Goal: Task Accomplishment & Management: Use online tool/utility

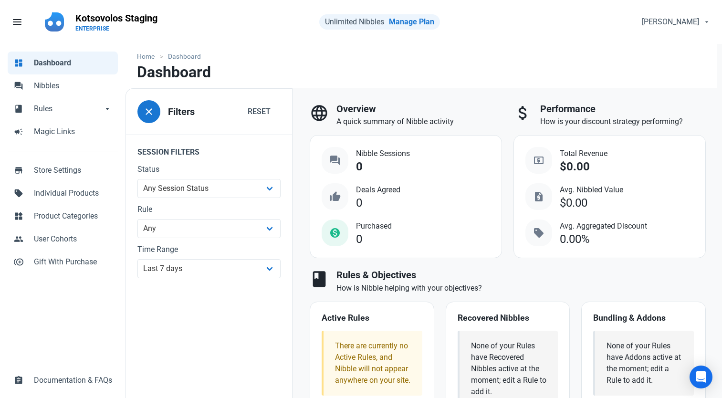
select select "7d"
click at [63, 110] on span "Rules" at bounding box center [68, 108] width 69 height 11
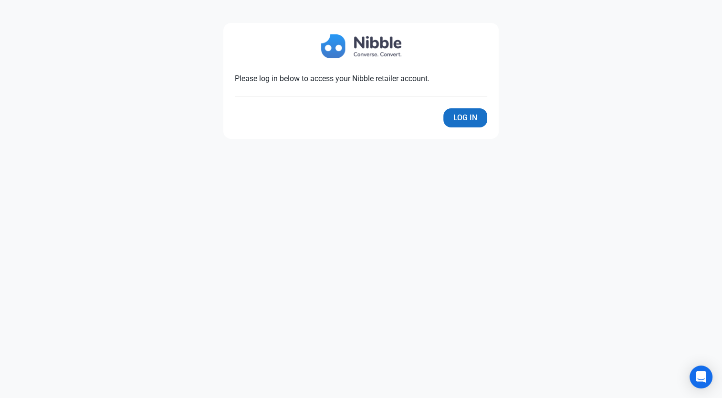
click at [471, 109] on div "Please log in below to access your Nibble retailer account. Log In" at bounding box center [360, 81] width 275 height 116
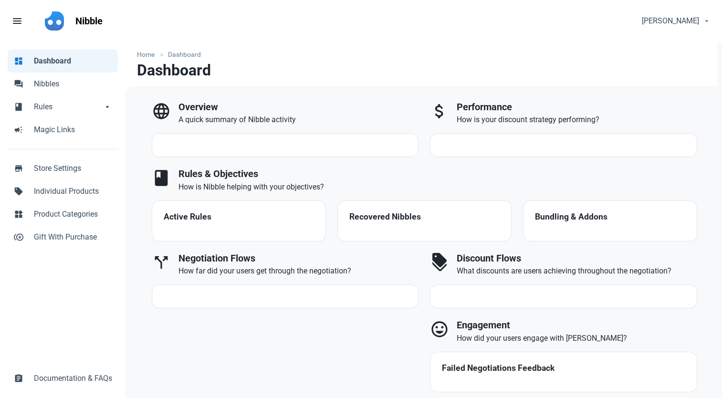
select select "7d"
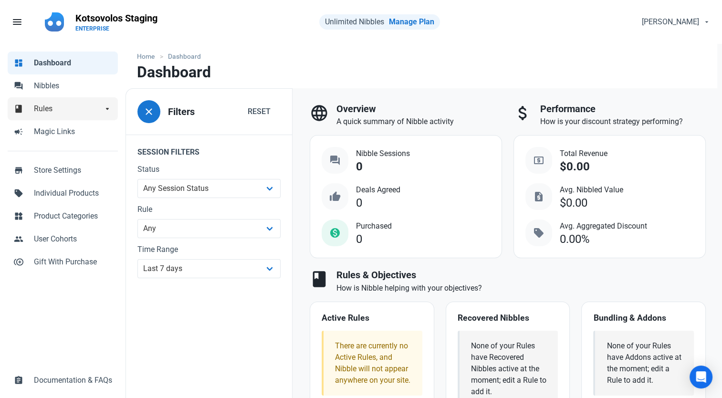
click at [42, 115] on link "book Rules arrow_drop_down" at bounding box center [63, 108] width 110 height 23
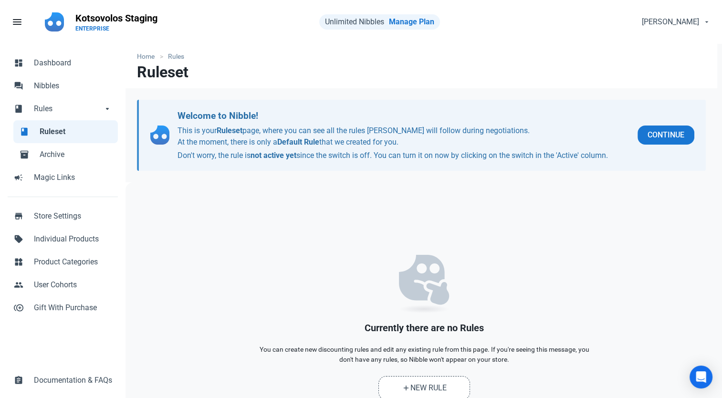
scroll to position [78, 0]
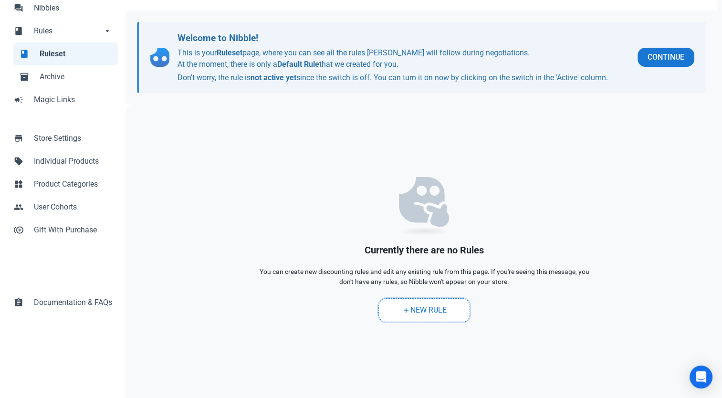
click at [443, 301] on link "add New Rule" at bounding box center [424, 310] width 92 height 24
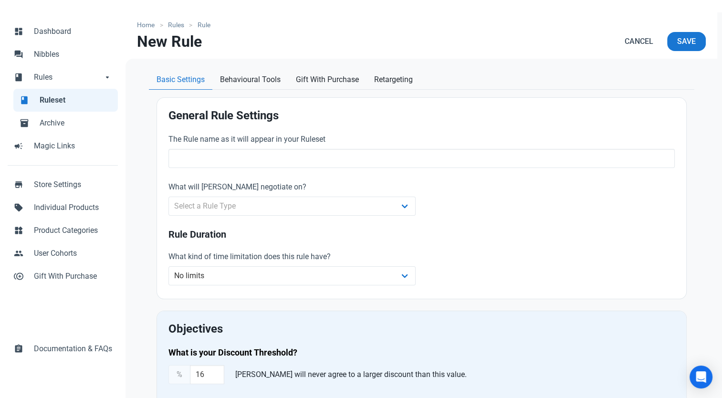
scroll to position [95, 0]
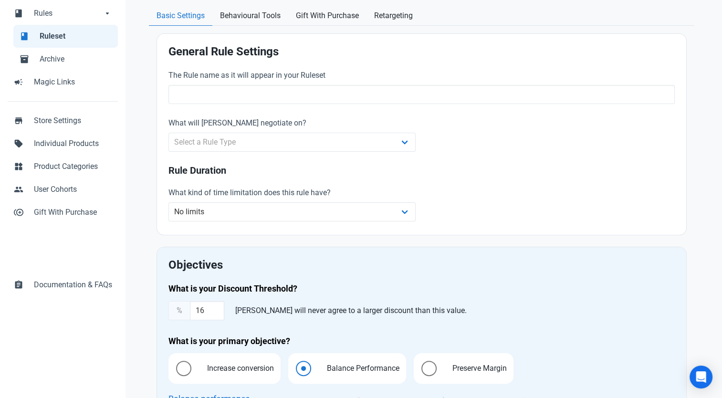
click at [352, 131] on div "What will [PERSON_NAME] negotiate on? Select a Rule Type Whole Store Individual…" at bounding box center [292, 134] width 248 height 34
click at [376, 143] on select "Select a Rule Type Whole Store Individual Products Product Categories Cart" at bounding box center [292, 142] width 248 height 19
select select "product_category"
click at [168, 133] on select "Select a Rule Type Whole Store Individual Products Product Categories Cart" at bounding box center [292, 142] width 248 height 19
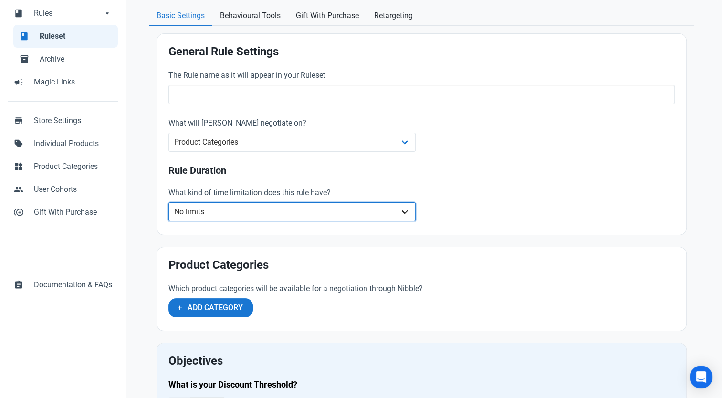
click at [208, 215] on select "No limits Date range Recurring date/time" at bounding box center [292, 211] width 248 height 19
click at [168, 202] on select "No limits Date range Recurring date/time" at bounding box center [292, 211] width 248 height 19
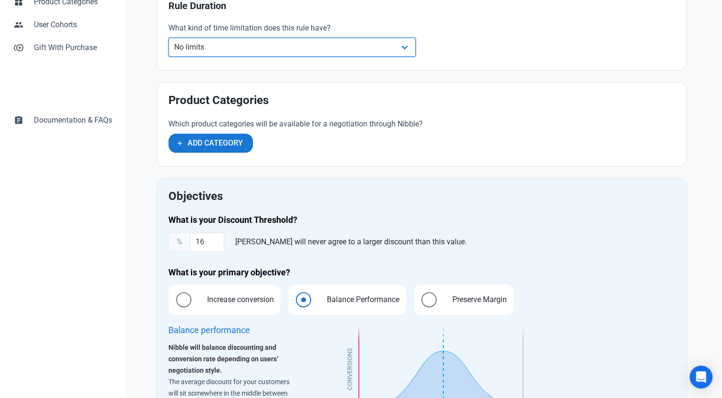
scroll to position [239, 0]
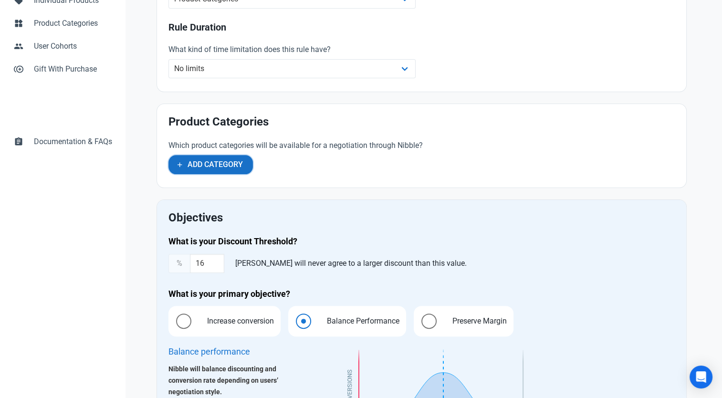
click at [213, 160] on span "Add Category" at bounding box center [215, 164] width 55 height 11
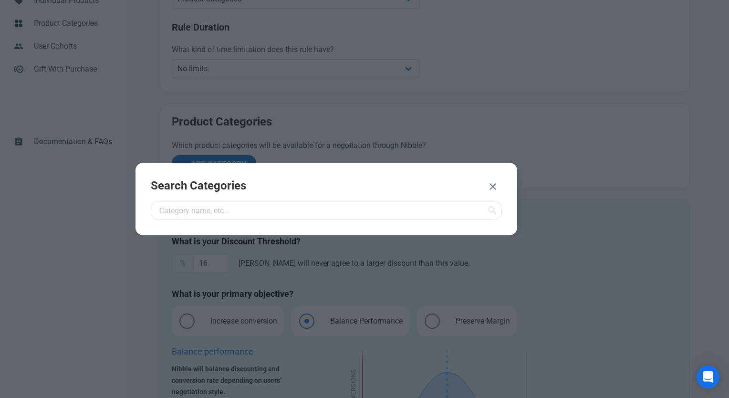
click at [237, 222] on div "Search Categories" at bounding box center [327, 199] width 382 height 73
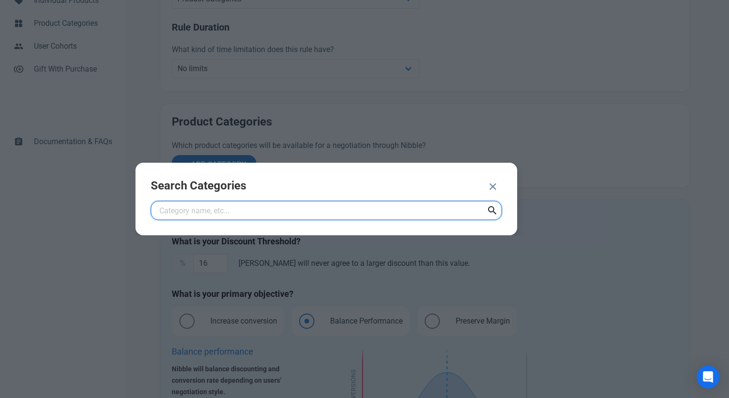
click at [236, 205] on input "text" at bounding box center [326, 210] width 351 height 19
click at [443, 206] on input "text" at bounding box center [326, 210] width 351 height 19
type input "t"
type input "TV"
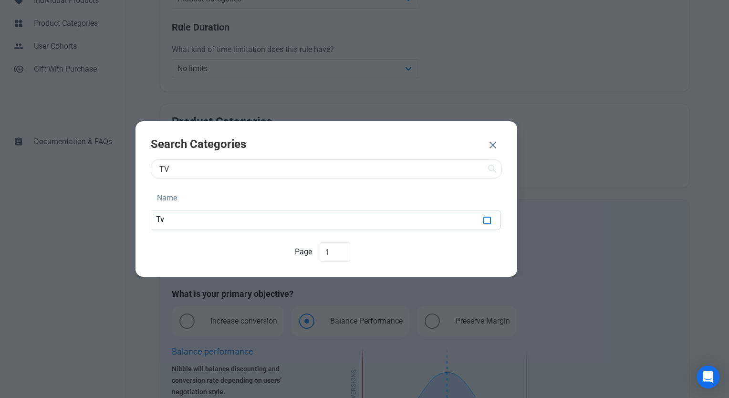
click at [490, 221] on span at bounding box center [487, 221] width 8 height 8
checkbox input "true"
click at [449, 146] on span "ADD 1 CATEGORY" at bounding box center [439, 145] width 62 height 11
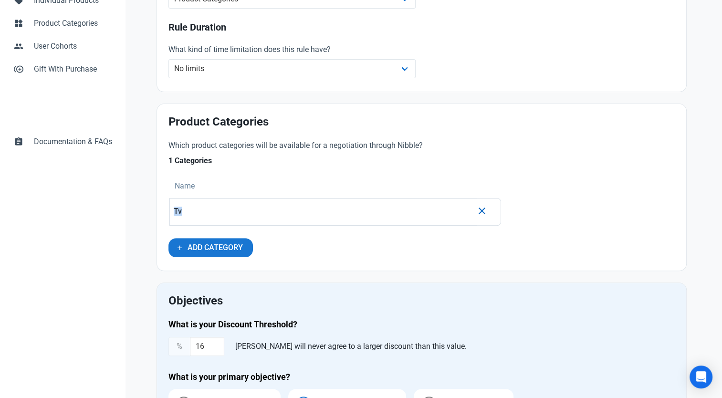
drag, startPoint x: 180, startPoint y: 215, endPoint x: 168, endPoint y: 215, distance: 11.9
click at [169, 215] on td "Tv" at bounding box center [322, 212] width 307 height 28
click at [166, 213] on div "Which product categories will be available for a negotiation through Nibble? 1 …" at bounding box center [335, 199] width 345 height 131
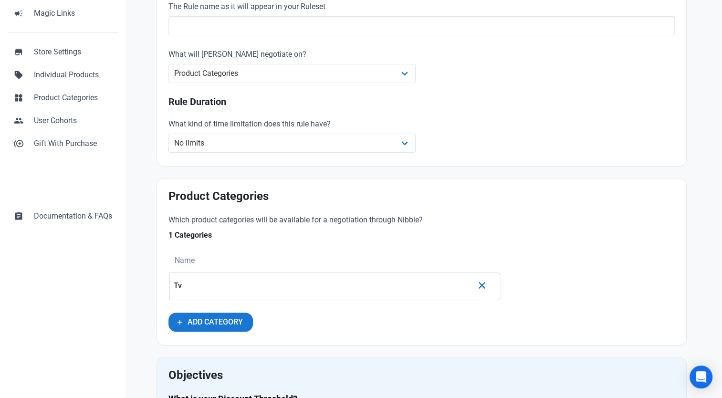
scroll to position [48, 0]
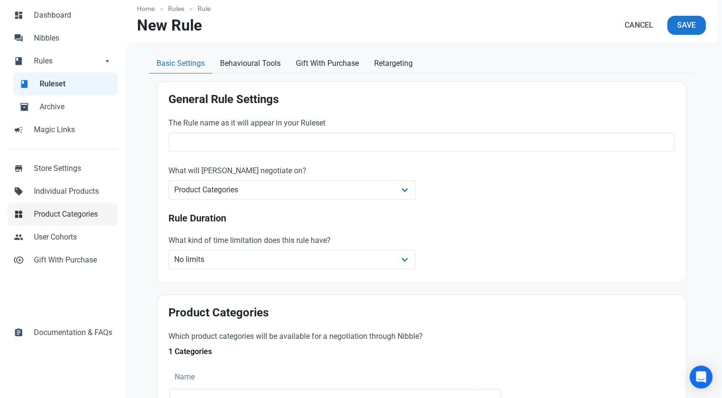
click at [40, 219] on span "Product Categories" at bounding box center [73, 214] width 78 height 11
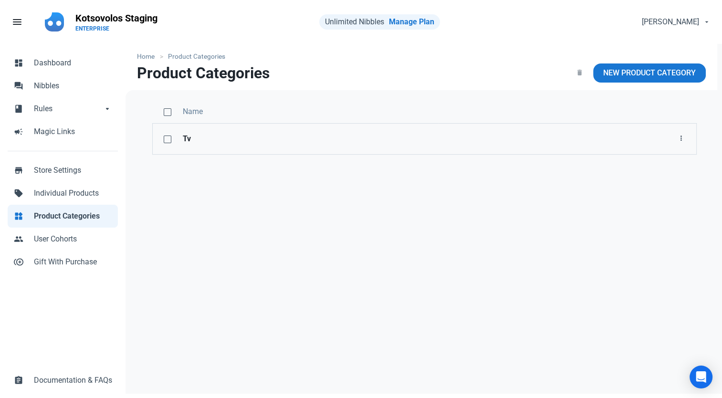
click at [221, 136] on strong "Tv" at bounding box center [308, 138] width 251 height 11
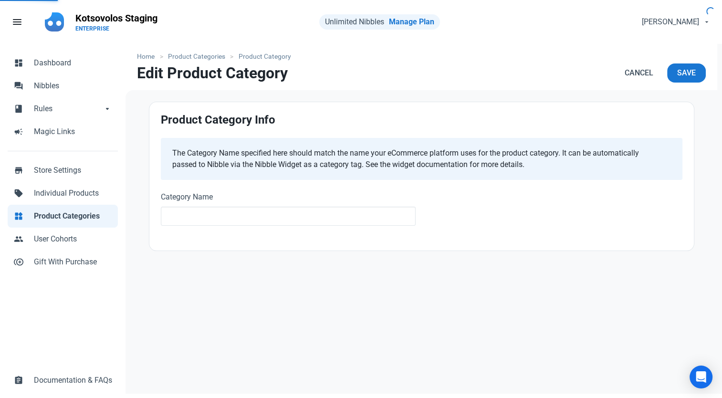
type input "Tv"
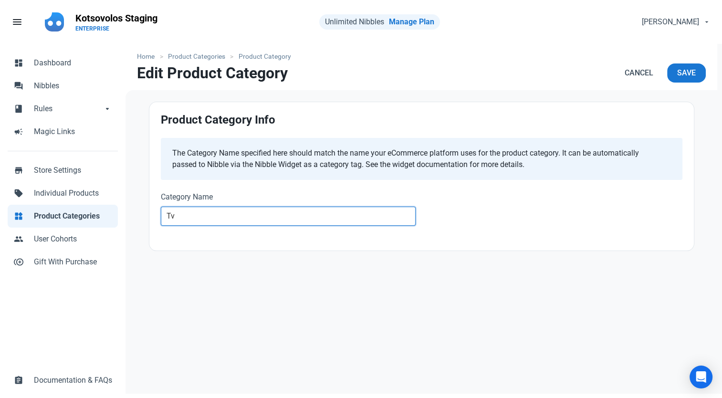
click at [198, 217] on input "Tv" at bounding box center [288, 216] width 255 height 19
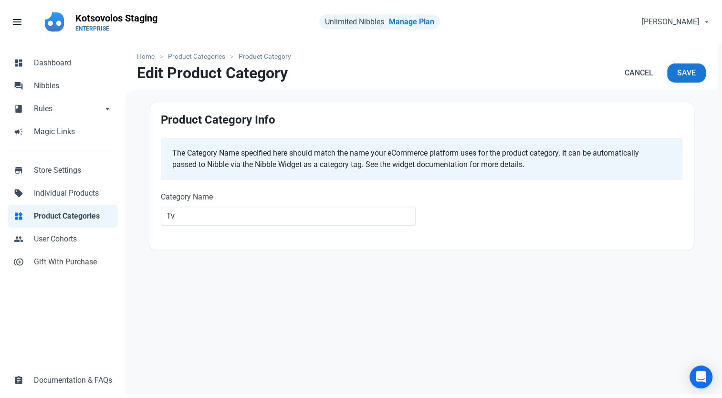
click at [185, 290] on div "Home Product Categories Product Category Edit Product Category Cancel Save Prod…" at bounding box center [422, 222] width 592 height 356
click at [74, 218] on span "Product Categories" at bounding box center [73, 215] width 78 height 11
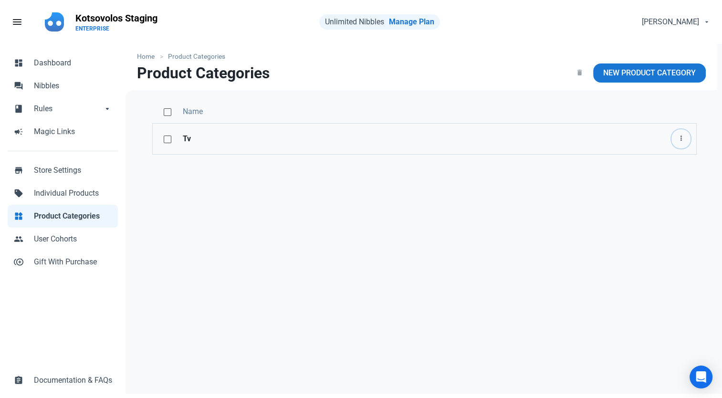
click at [679, 138] on icon "button" at bounding box center [681, 139] width 8 height 12
click at [668, 157] on link "Edit" at bounding box center [666, 162] width 49 height 16
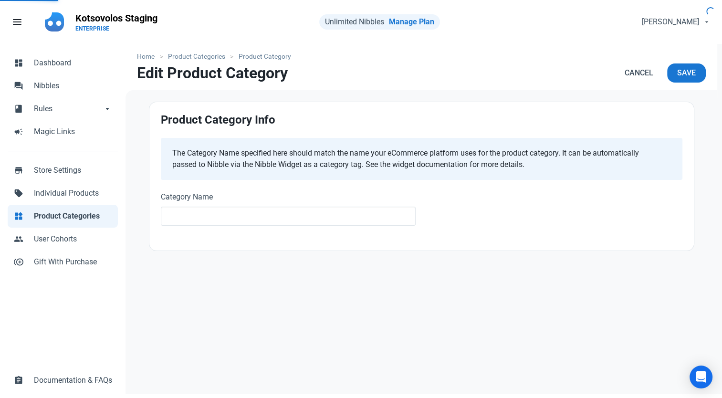
type input "Tv"
click at [220, 293] on div "Home Product Categories Product Category Edit Product Category Cancel Save Prod…" at bounding box center [422, 222] width 592 height 356
click at [55, 196] on span "Individual Products" at bounding box center [73, 193] width 78 height 11
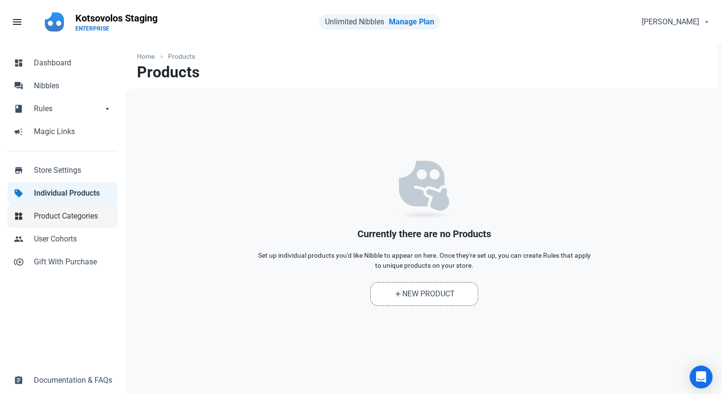
click at [29, 222] on link "widgets Product Categories" at bounding box center [63, 216] width 110 height 23
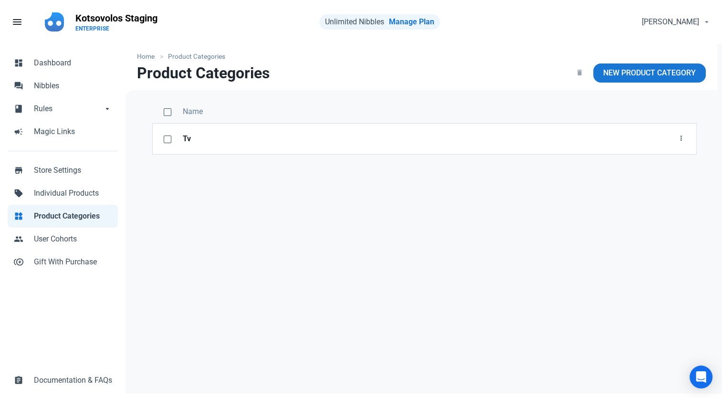
click at [182, 200] on div "Name Tv Edit Delete" at bounding box center [425, 242] width 598 height 305
drag, startPoint x: 185, startPoint y: 175, endPoint x: 185, endPoint y: 159, distance: 15.8
click at [185, 175] on div "Name Tv Edit Delete" at bounding box center [425, 242] width 598 height 305
click at [189, 140] on strong "Tv" at bounding box center [308, 138] width 251 height 11
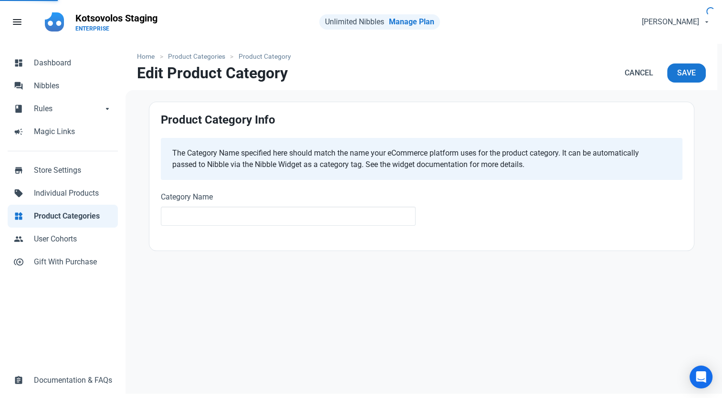
type input "Tv"
click at [69, 213] on span "Product Categories" at bounding box center [73, 215] width 78 height 11
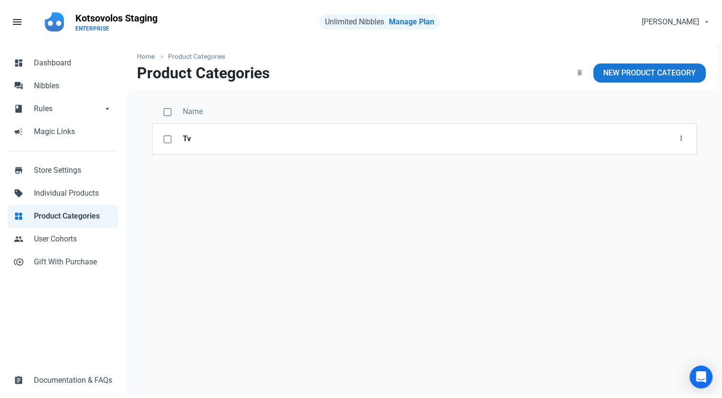
drag, startPoint x: 270, startPoint y: 76, endPoint x: 199, endPoint y: 84, distance: 71.5
click at [199, 84] on nav "Product Categories New Product Category" at bounding box center [422, 76] width 592 height 27
drag, startPoint x: 199, startPoint y: 84, endPoint x: 198, endPoint y: 75, distance: 8.1
click at [198, 75] on h1 "Product Categories" at bounding box center [203, 72] width 133 height 17
click at [199, 76] on h1 "Product Categories" at bounding box center [203, 72] width 133 height 17
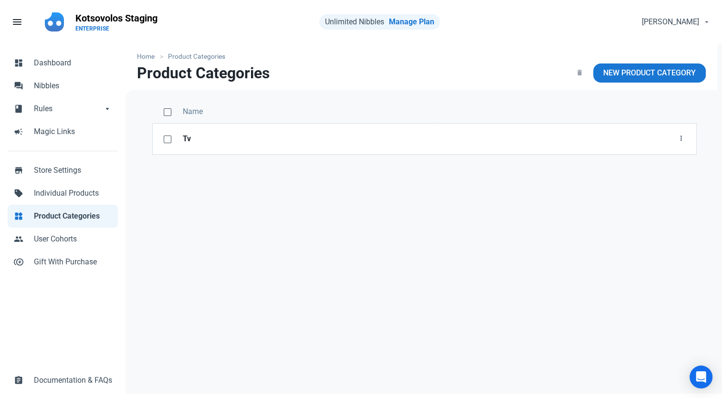
click at [199, 76] on h1 "Product Categories" at bounding box center [203, 72] width 133 height 17
click at [203, 75] on h1 "Product Categories" at bounding box center [203, 72] width 133 height 17
click at [227, 71] on h1 "Product Categories" at bounding box center [203, 72] width 133 height 17
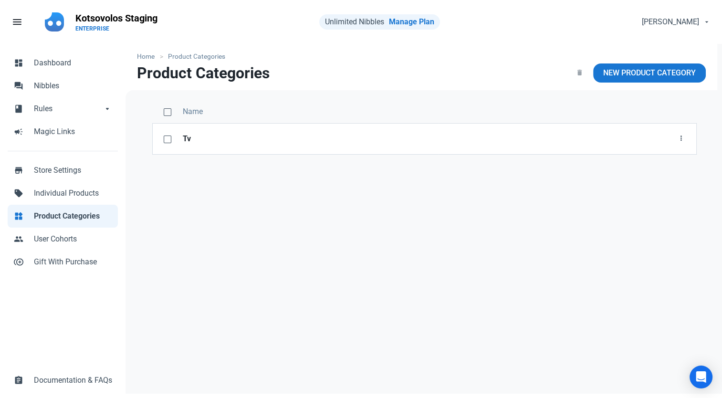
click at [263, 70] on h1 "Product Categories" at bounding box center [203, 72] width 133 height 17
click at [259, 73] on h1 "Product Categories" at bounding box center [203, 72] width 133 height 17
click at [236, 59] on ul "Home Product Categories" at bounding box center [421, 57] width 569 height 10
click at [227, 74] on h1 "Product Categories" at bounding box center [203, 72] width 133 height 17
click at [67, 196] on span "Individual Products" at bounding box center [73, 193] width 78 height 11
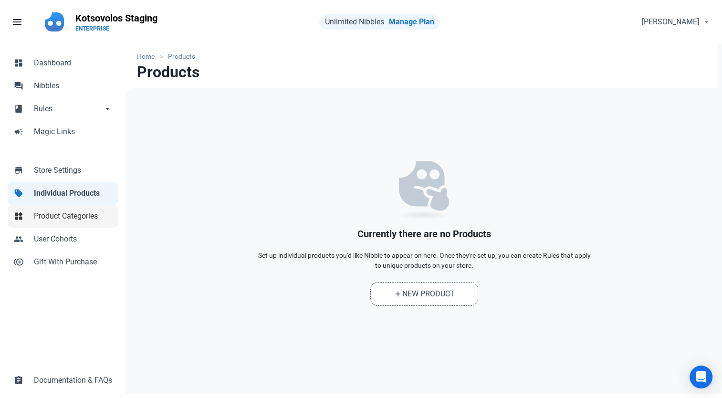
click at [46, 219] on span "Product Categories" at bounding box center [73, 215] width 78 height 11
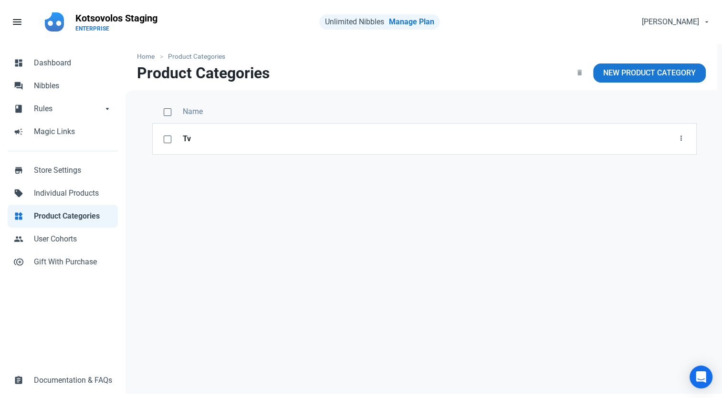
click at [491, 255] on div "Name Tv Edit Delete" at bounding box center [425, 242] width 598 height 305
click at [671, 78] on link "New Product Category" at bounding box center [649, 72] width 113 height 19
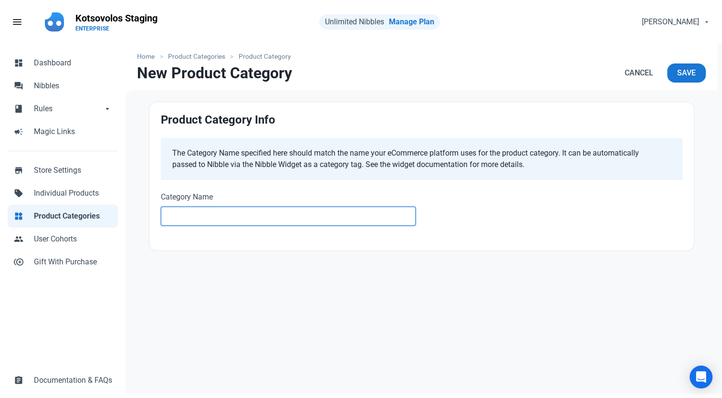
click at [255, 221] on input "text" at bounding box center [288, 216] width 255 height 19
type input "Nibble 5%"
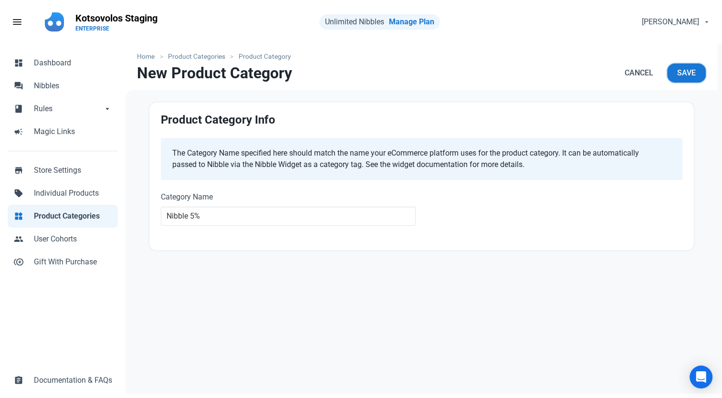
drag, startPoint x: 682, startPoint y: 73, endPoint x: 676, endPoint y: 88, distance: 15.8
click at [682, 73] on span "Save" at bounding box center [686, 72] width 19 height 11
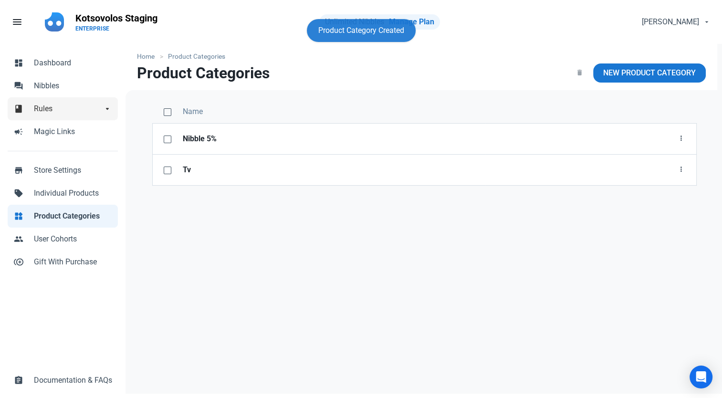
click at [61, 110] on span "Rules" at bounding box center [68, 108] width 69 height 11
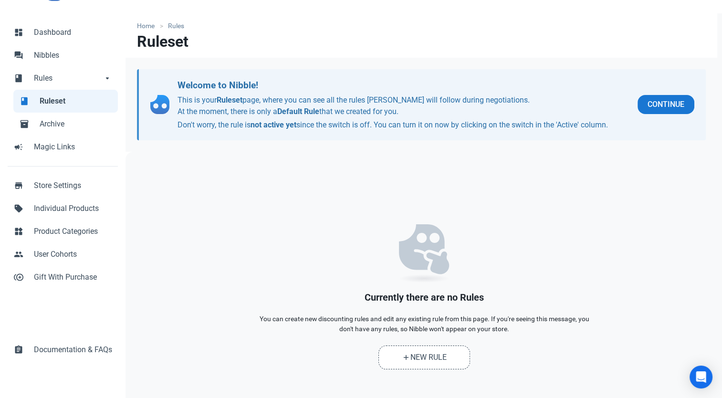
scroll to position [78, 0]
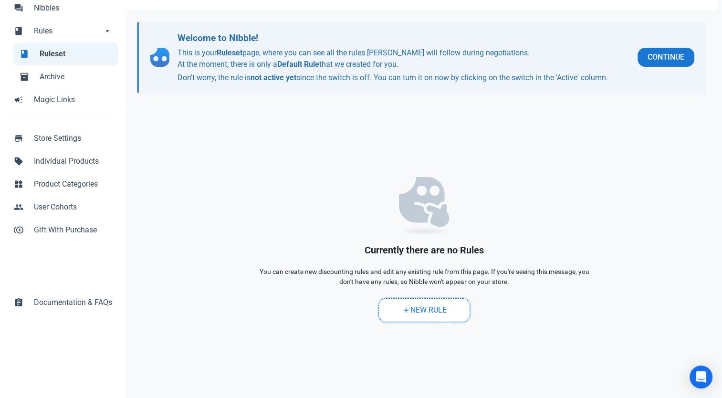
click at [424, 308] on link "add New Rule" at bounding box center [424, 310] width 92 height 24
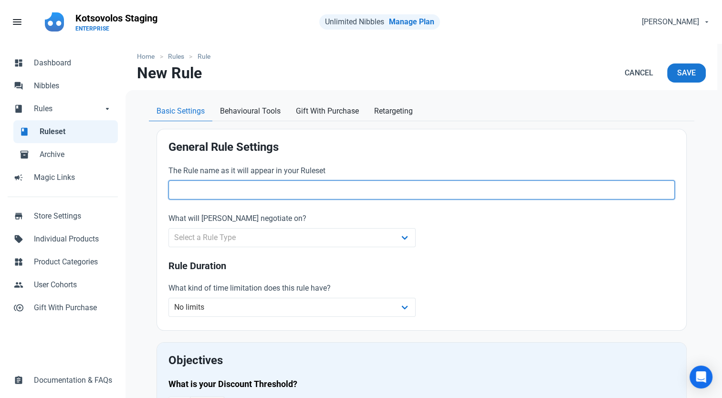
click at [267, 184] on input "text" at bounding box center [421, 189] width 506 height 19
click at [268, 184] on input "text" at bounding box center [421, 189] width 506 height 19
type input "55"
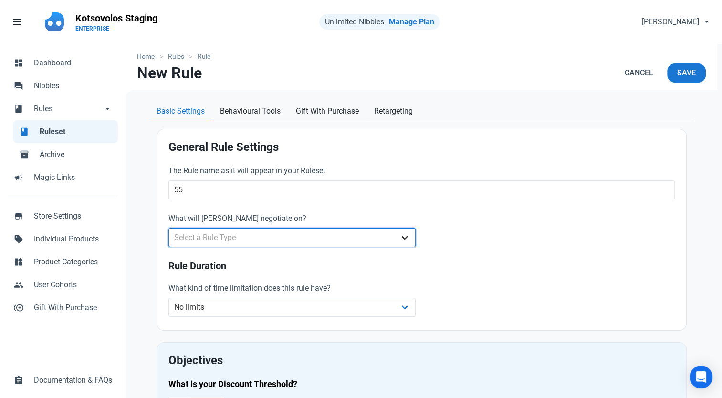
click at [361, 238] on select "Select a Rule Type Whole Store Individual Products Product Categories Cart" at bounding box center [292, 237] width 248 height 19
select select "product_category"
click at [168, 228] on select "Select a Rule Type Whole Store Individual Products Product Categories Cart" at bounding box center [292, 237] width 248 height 19
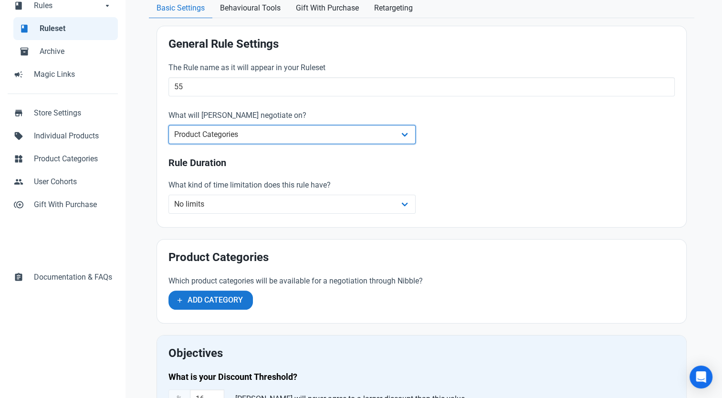
scroll to position [191, 0]
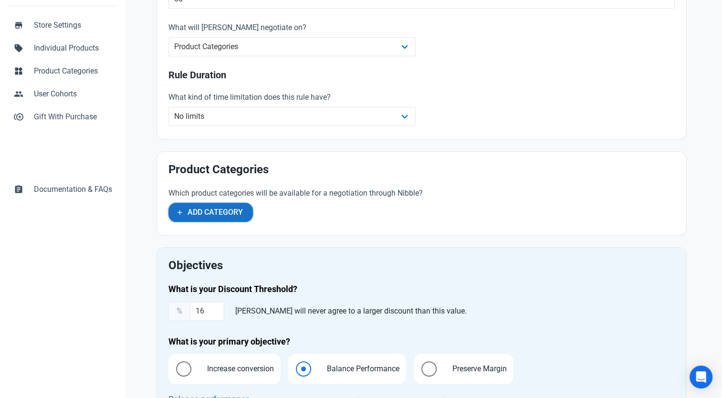
click at [212, 203] on button "Add Category" at bounding box center [210, 212] width 84 height 19
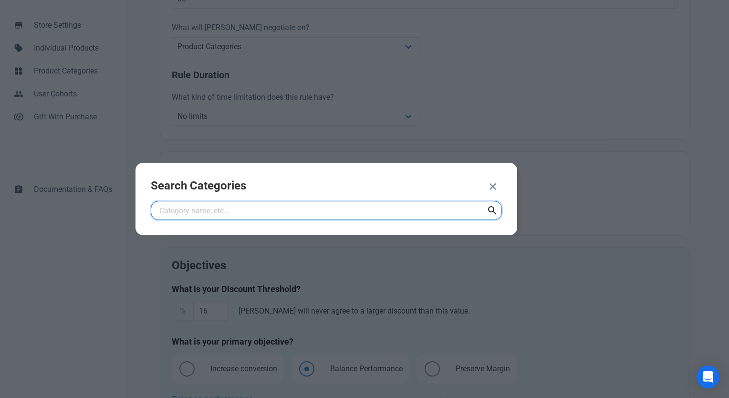
click at [211, 214] on input "text" at bounding box center [326, 210] width 351 height 19
type input "5%"
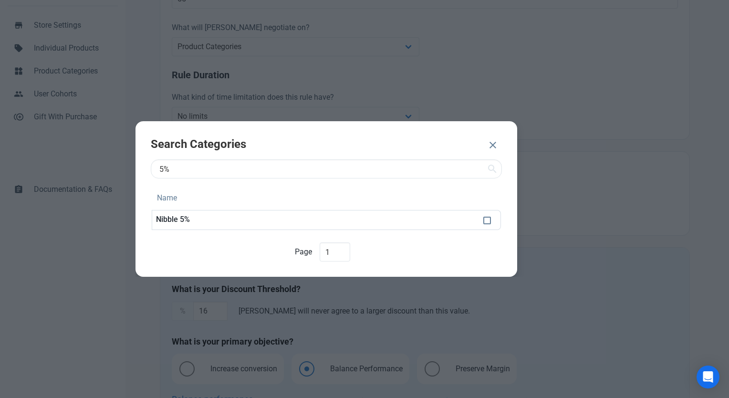
click at [490, 225] on td at bounding box center [490, 220] width 21 height 20
click at [488, 220] on span at bounding box center [487, 221] width 8 height 8
checkbox input "true"
drag, startPoint x: 422, startPoint y: 146, endPoint x: 412, endPoint y: 153, distance: 12.3
click at [423, 146] on span "ADD 1 CATEGORY" at bounding box center [439, 145] width 62 height 11
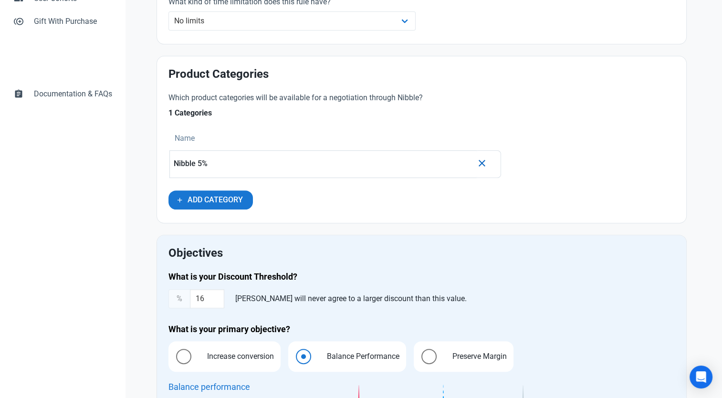
scroll to position [430, 0]
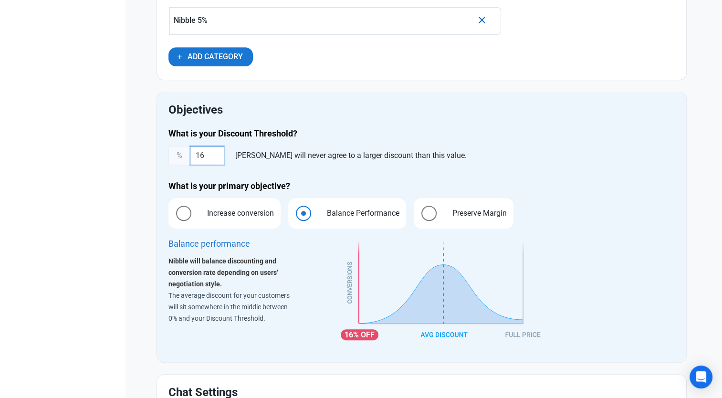
drag, startPoint x: 212, startPoint y: 148, endPoint x: 194, endPoint y: 164, distance: 23.7
click at [194, 164] on div "What is your Discount Threshold? % 16 [PERSON_NAME] will never agree to a large…" at bounding box center [422, 239] width 518 height 234
type input "15"
click at [112, 211] on div "dashboard Dashboard forum Nibbles book Rules book Rules arrow_drop_down book Ru…" at bounding box center [63, 92] width 126 height 956
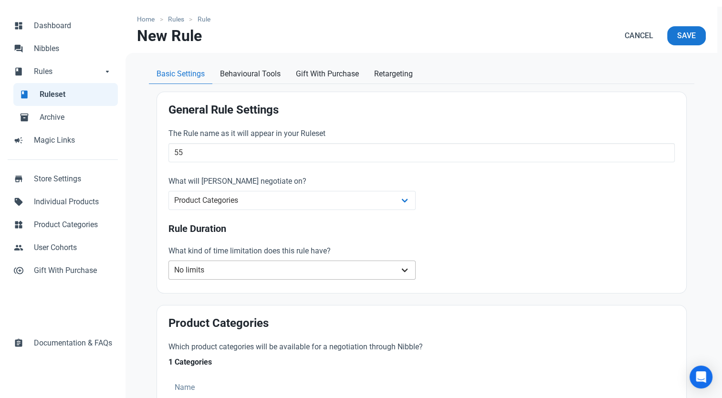
scroll to position [0, 0]
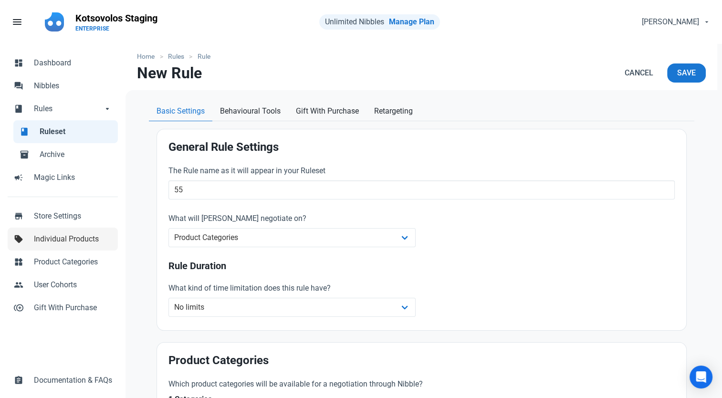
click at [72, 236] on span "Individual Products" at bounding box center [73, 238] width 78 height 11
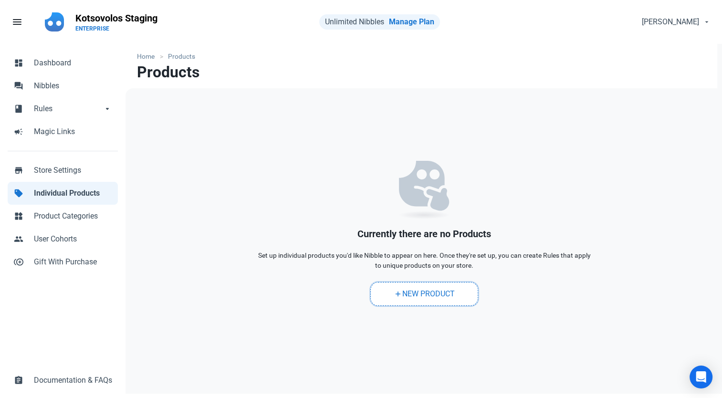
click at [430, 295] on link "add New Product" at bounding box center [424, 294] width 108 height 24
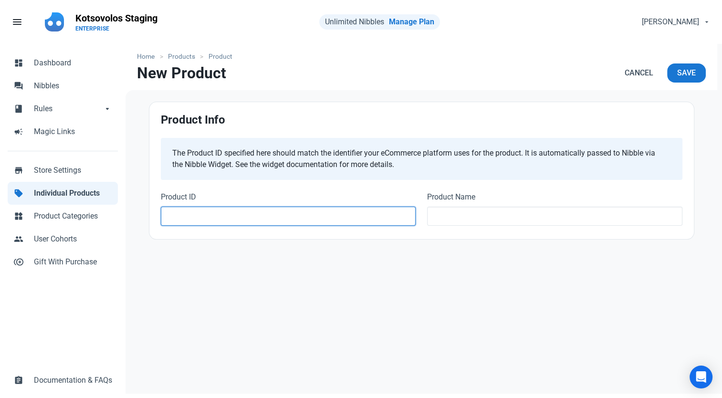
click at [204, 221] on input "text" at bounding box center [288, 216] width 255 height 19
type input "123456"
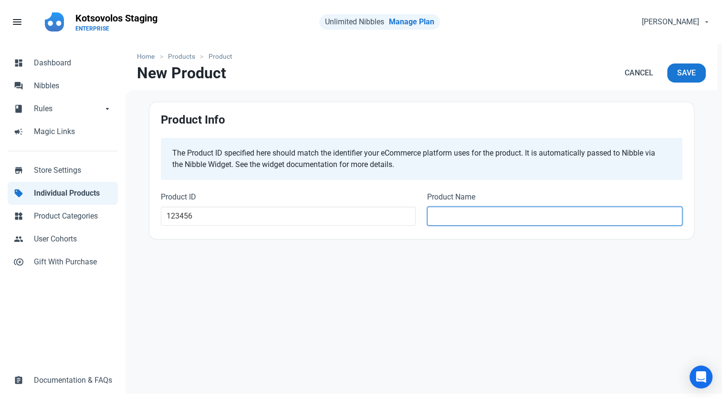
click at [489, 213] on input "text" at bounding box center [554, 216] width 255 height 19
drag, startPoint x: 454, startPoint y: 212, endPoint x: 430, endPoint y: 226, distance: 28.2
click at [430, 226] on div "Product Name tv" at bounding box center [554, 210] width 267 height 48
click at [472, 212] on input "tv" at bounding box center [554, 216] width 255 height 19
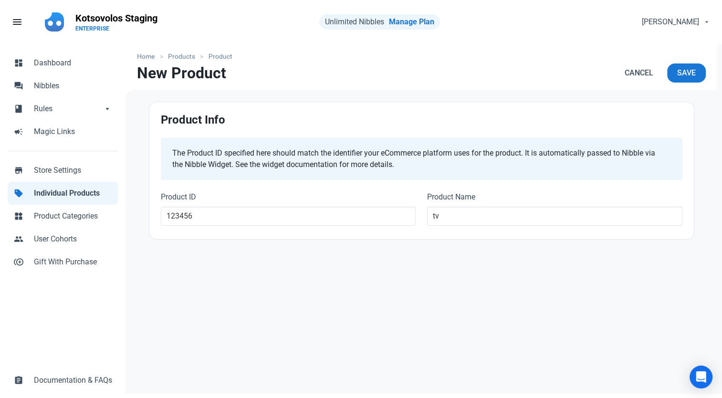
click at [471, 202] on label "Product Name" at bounding box center [554, 196] width 255 height 11
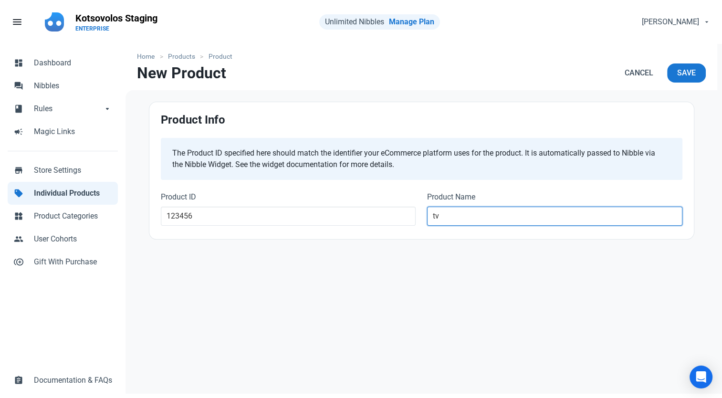
click at [458, 216] on input "tv" at bounding box center [554, 216] width 255 height 19
type input "t"
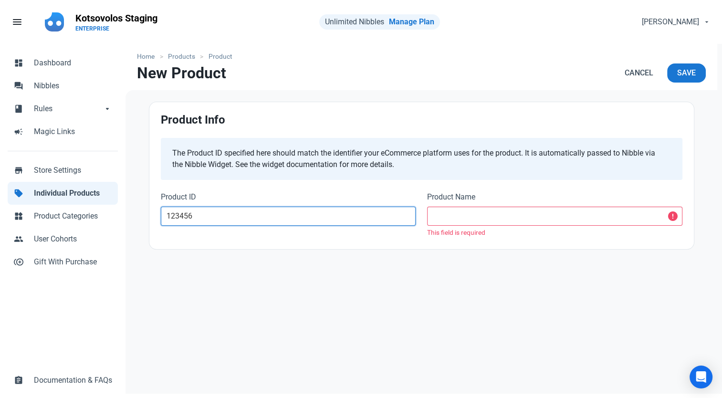
drag, startPoint x: 348, startPoint y: 216, endPoint x: 0, endPoint y: 187, distance: 349.2
click at [0, 199] on html "menu Fill 1 Kotsovolos Staging ENTERPRISE Unlimited Nibbles Manage Plan [PERSON…" at bounding box center [361, 197] width 722 height 394
type input "190828"
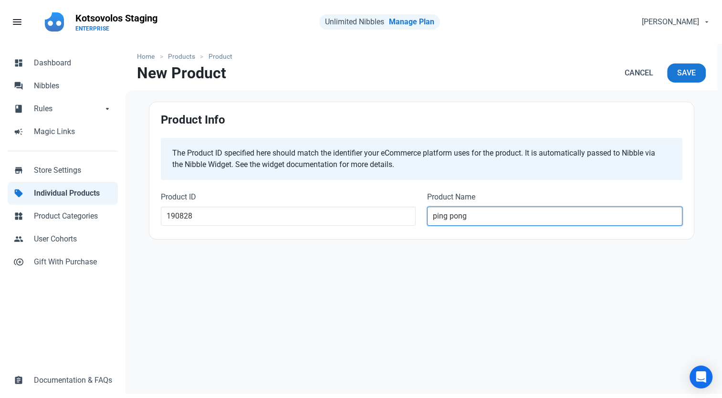
type input "ping pong"
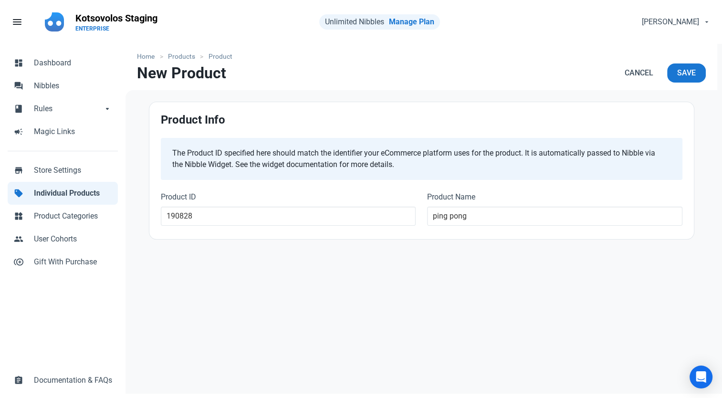
drag, startPoint x: 363, startPoint y: 282, endPoint x: 339, endPoint y: 294, distance: 26.7
click at [363, 282] on div "Home Products Product New Product Cancel Save Product Info The Product ID speci…" at bounding box center [422, 222] width 592 height 356
click at [682, 74] on span "Save" at bounding box center [686, 72] width 19 height 11
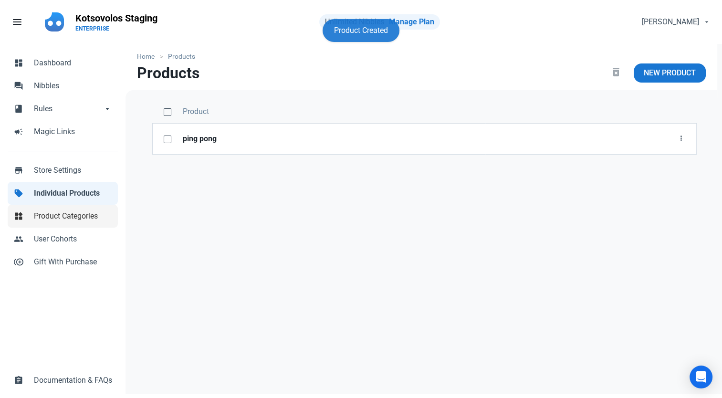
click at [72, 220] on span "Product Categories" at bounding box center [73, 215] width 78 height 11
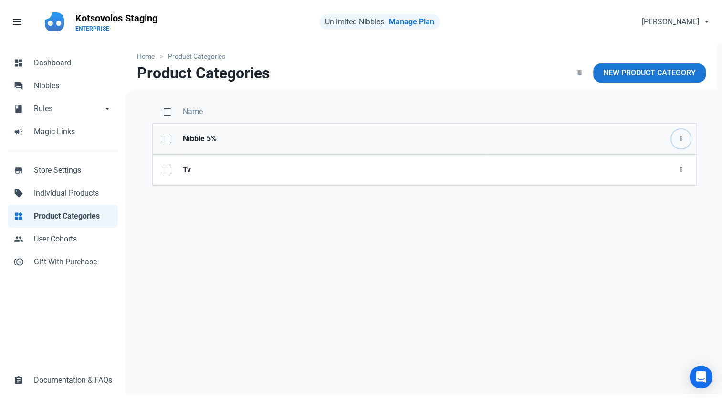
click at [675, 133] on button "button" at bounding box center [681, 138] width 19 height 19
click at [668, 162] on link "Edit" at bounding box center [666, 162] width 49 height 16
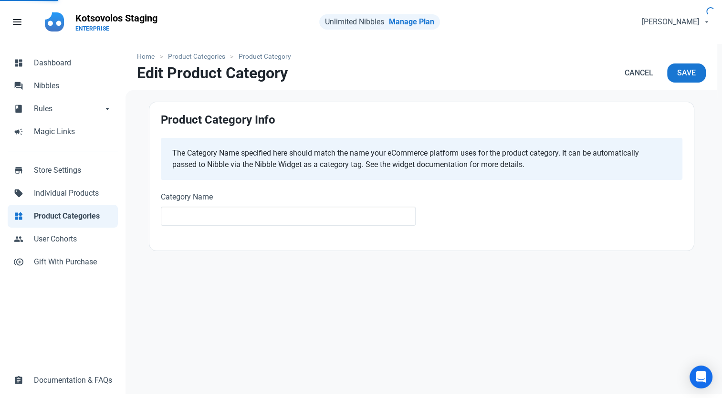
type input "Nibble 5%"
click at [635, 72] on span "Cancel" at bounding box center [639, 72] width 29 height 11
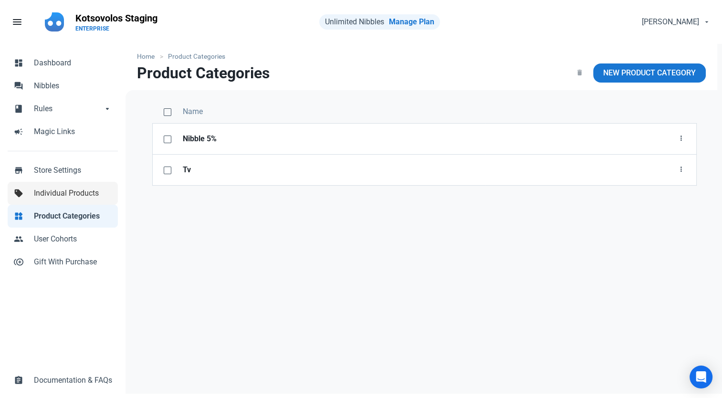
click at [65, 184] on link "sell Individual Products" at bounding box center [63, 193] width 110 height 23
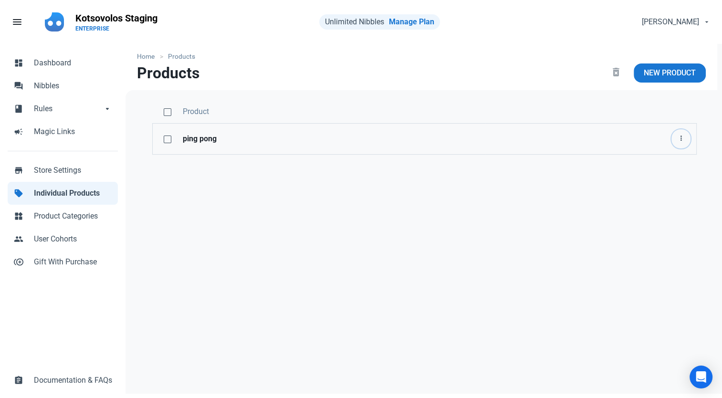
click at [682, 140] on icon "button" at bounding box center [681, 139] width 8 height 12
click at [683, 140] on icon "button" at bounding box center [681, 139] width 8 height 12
click at [120, 279] on div "dashboard Dashboard forum Nibbles book Rules book Rules arrow_drop_down book Ru…" at bounding box center [63, 222] width 126 height 356
click at [165, 142] on span at bounding box center [168, 140] width 8 height 8
checkbox input "true"
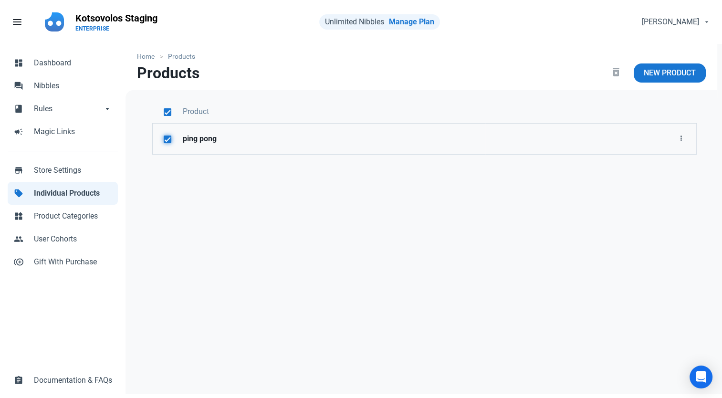
checkbox input "true"
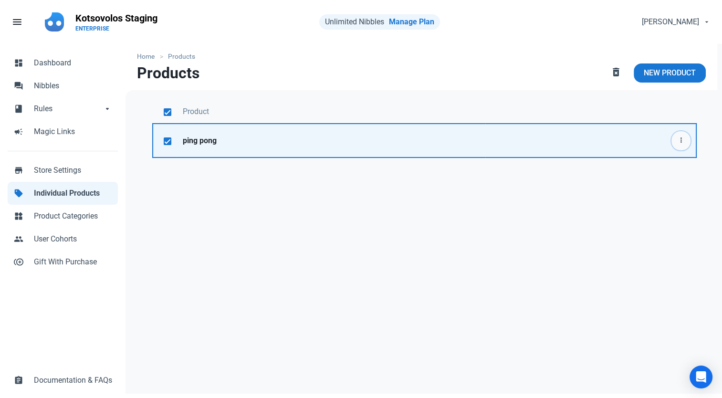
click at [679, 142] on icon "button" at bounding box center [681, 141] width 8 height 12
drag, startPoint x: 374, startPoint y: 245, endPoint x: 379, endPoint y: 240, distance: 7.8
click at [374, 246] on div "Product ping pong Edit Delete" at bounding box center [425, 242] width 598 height 305
click at [376, 239] on div "Product ping pong Edit Delete" at bounding box center [425, 242] width 598 height 305
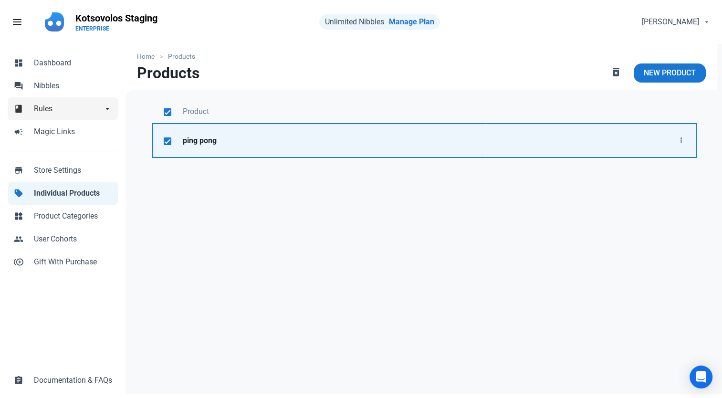
click at [72, 106] on span "Rules" at bounding box center [68, 108] width 69 height 11
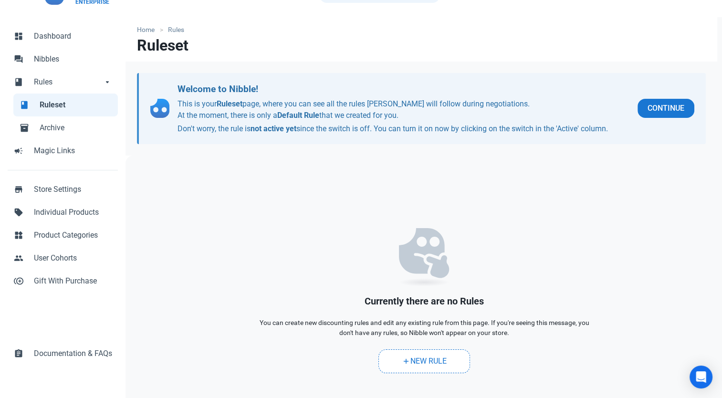
scroll to position [78, 0]
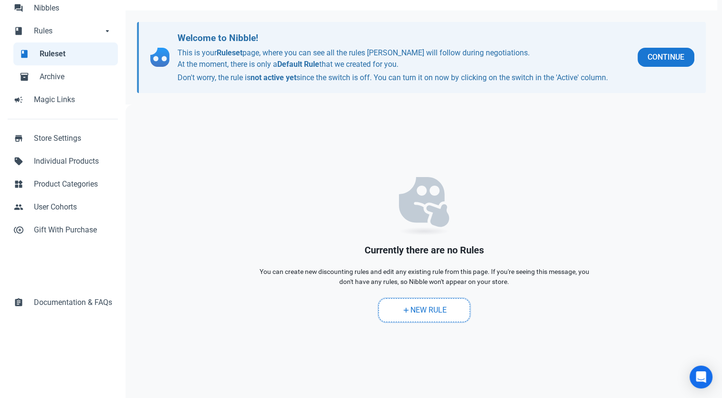
click at [380, 316] on link "add New Rule" at bounding box center [424, 310] width 92 height 24
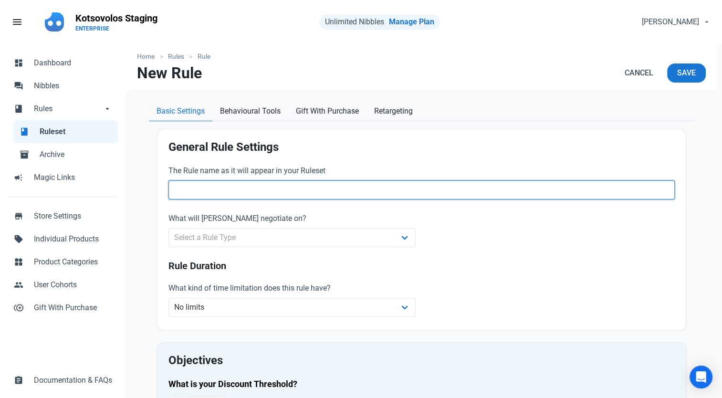
click at [301, 197] on input "text" at bounding box center [421, 189] width 506 height 19
type input "5%"
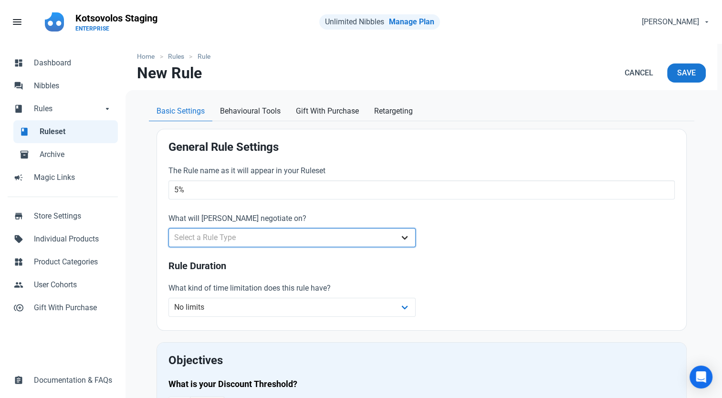
click at [276, 236] on select "Select a Rule Type Whole Store Individual Products Product Categories Cart" at bounding box center [292, 237] width 248 height 19
select select "product"
click at [168, 228] on select "Select a Rule Type Whole Store Individual Products Product Categories Cart" at bounding box center [292, 237] width 248 height 19
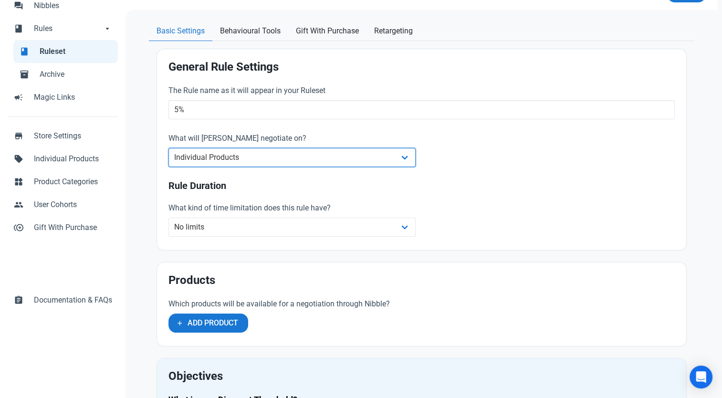
scroll to position [191, 0]
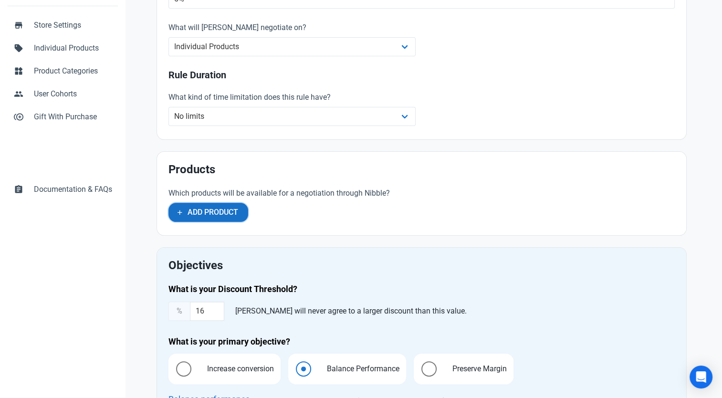
click at [240, 207] on button "Add Product" at bounding box center [208, 212] width 80 height 19
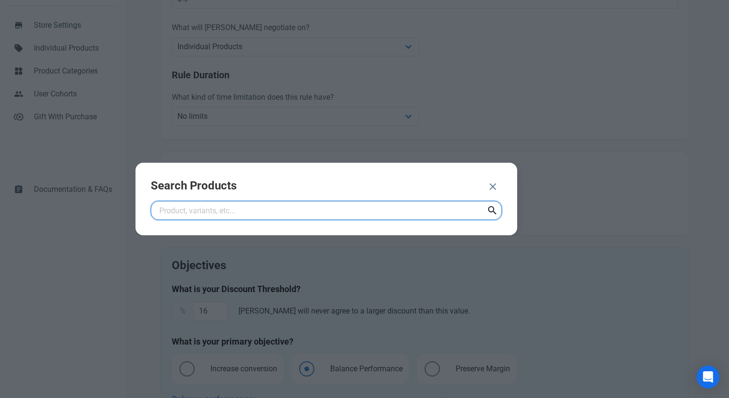
click at [239, 207] on input "text" at bounding box center [326, 210] width 351 height 19
type input "ping"
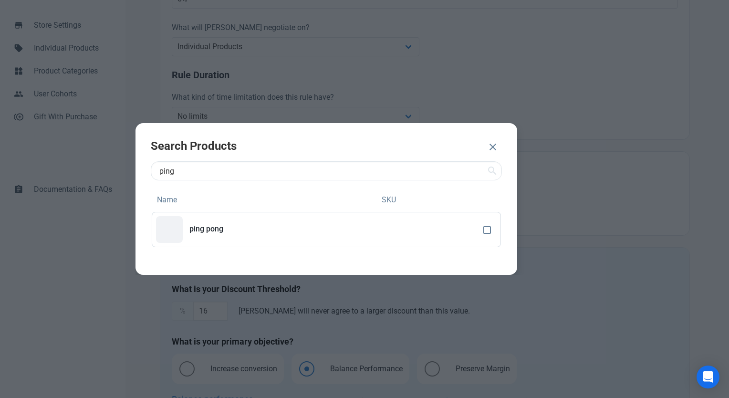
click at [483, 228] on td at bounding box center [490, 229] width 21 height 35
click at [489, 230] on span at bounding box center [487, 230] width 8 height 8
checkbox input "true"
click at [433, 149] on span "ADD 1 PRODUCT" at bounding box center [441, 147] width 57 height 11
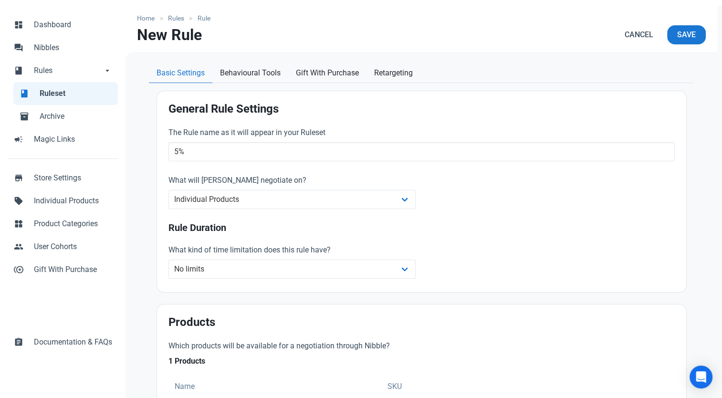
scroll to position [0, 0]
